Goal: Navigation & Orientation: Find specific page/section

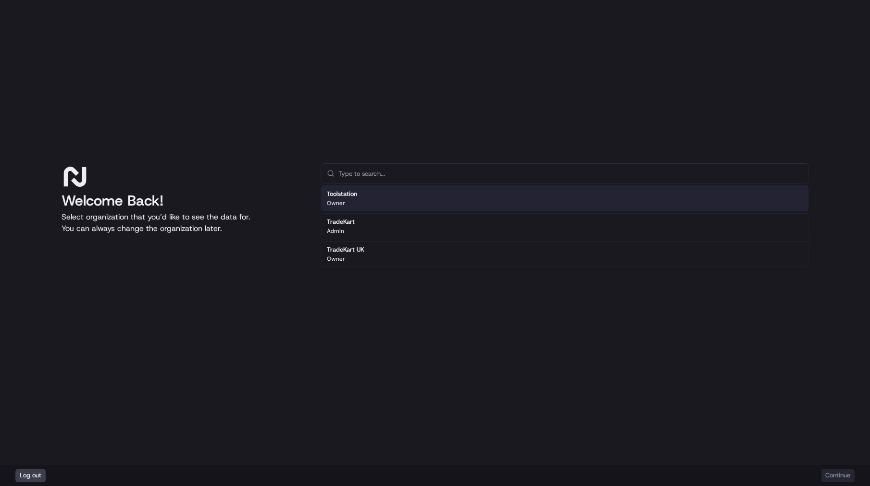
click at [269, 112] on div "Welcome Back! Select organization that you’d like to see the data for. You can …" at bounding box center [435, 232] width 870 height 465
click at [216, 232] on p "Select organization that you’d like to see the data for. You can always change …" at bounding box center [184, 222] width 244 height 23
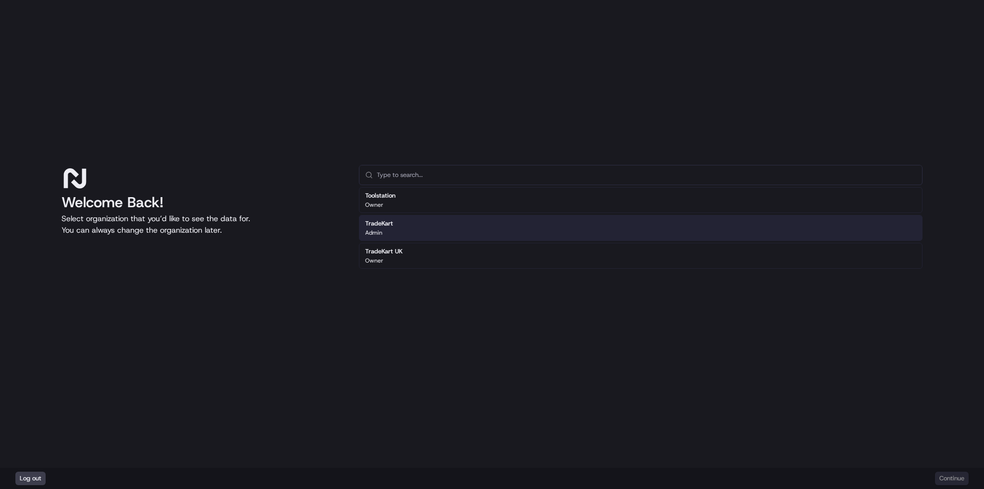
click at [413, 225] on div "TradeKart Admin" at bounding box center [641, 228] width 564 height 26
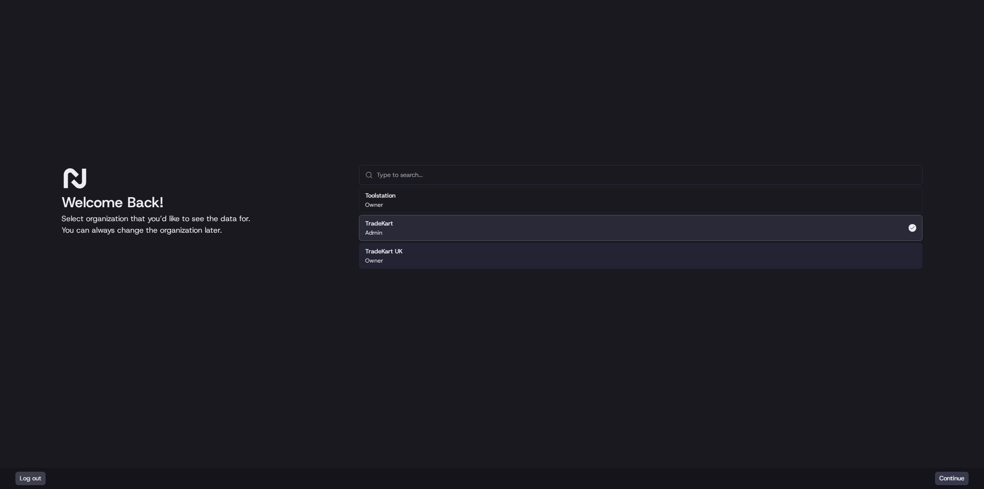
click at [852, 441] on div "Welcome Back! Select organization that you’d like to see the data for. You can …" at bounding box center [492, 234] width 984 height 468
click at [870, 480] on button "Continue" at bounding box center [952, 478] width 34 height 13
